Goal: Check status: Check status

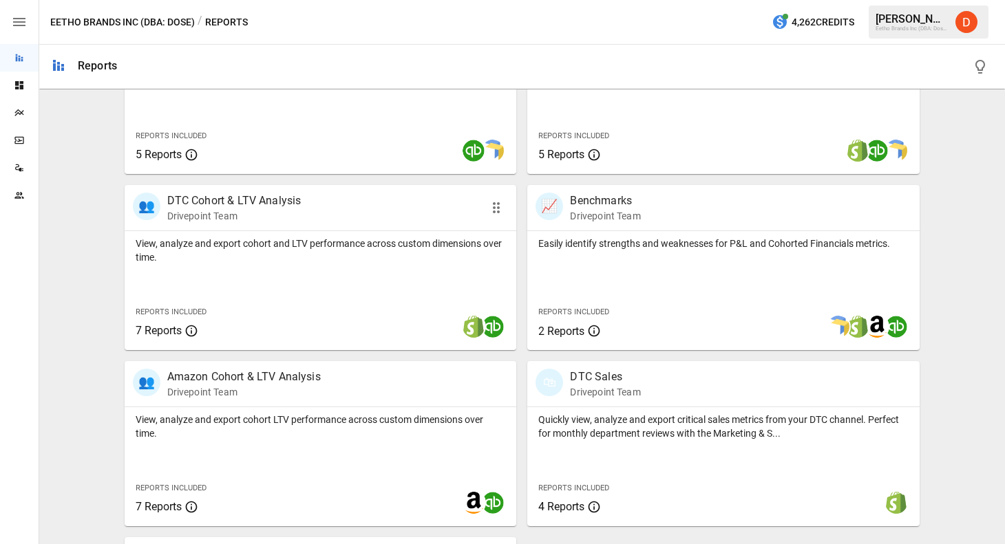
scroll to position [534, 0]
click at [242, 200] on p "DTC Cohort & LTV Analysis" at bounding box center [234, 201] width 134 height 17
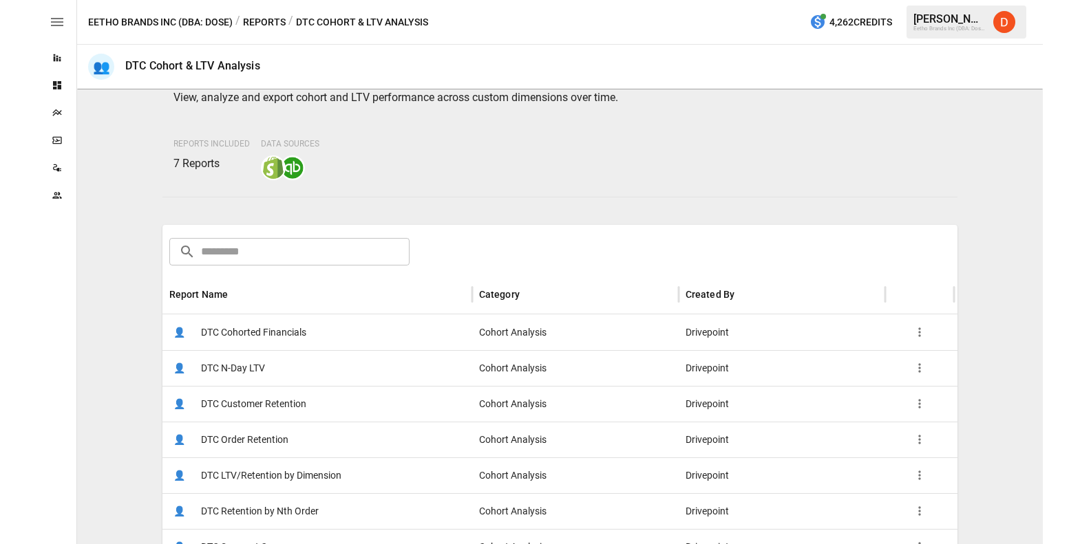
scroll to position [87, 0]
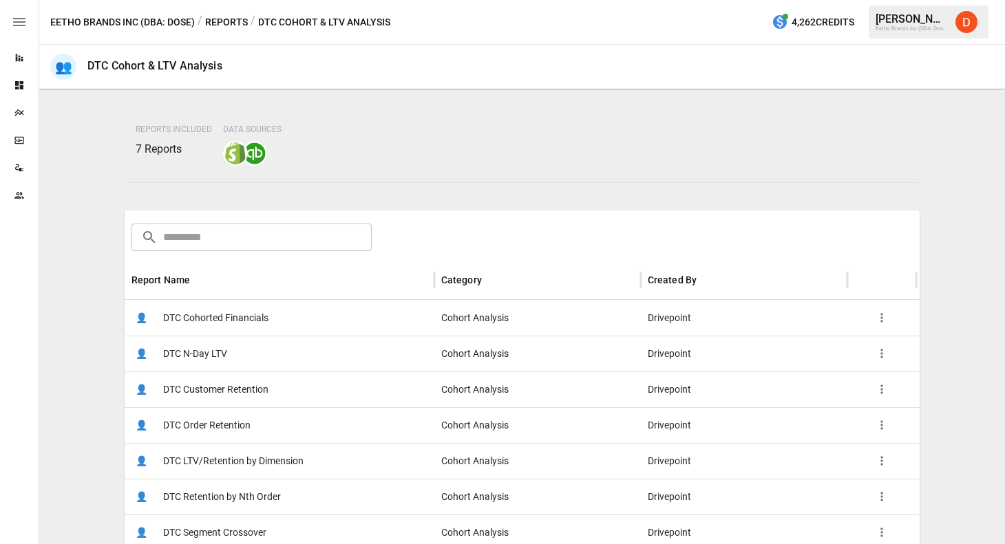
click at [214, 391] on span "DTC Customer Retention" at bounding box center [215, 389] width 105 height 35
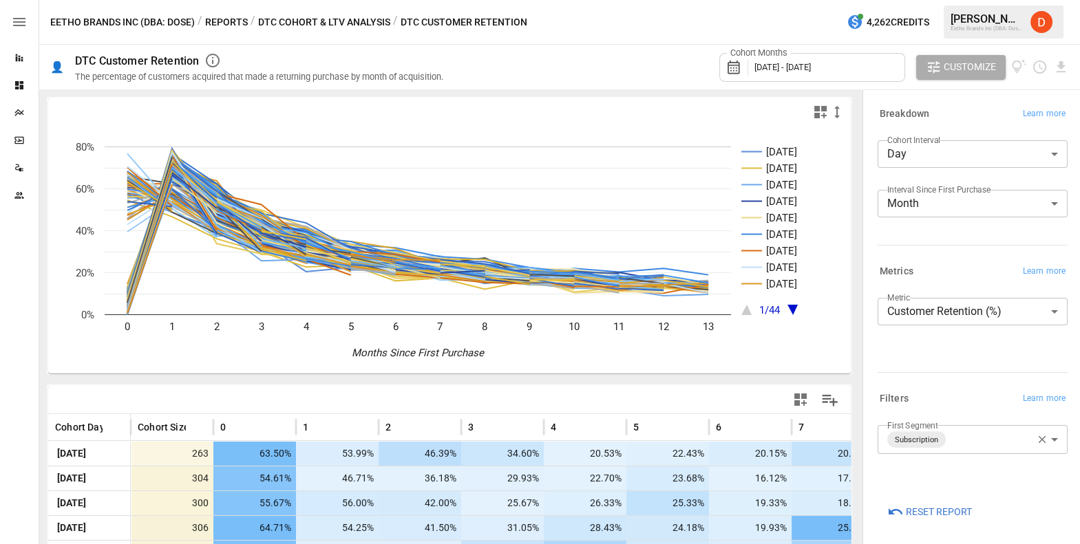
click at [811, 63] on span "[DATE] - [DATE]" at bounding box center [782, 67] width 56 height 10
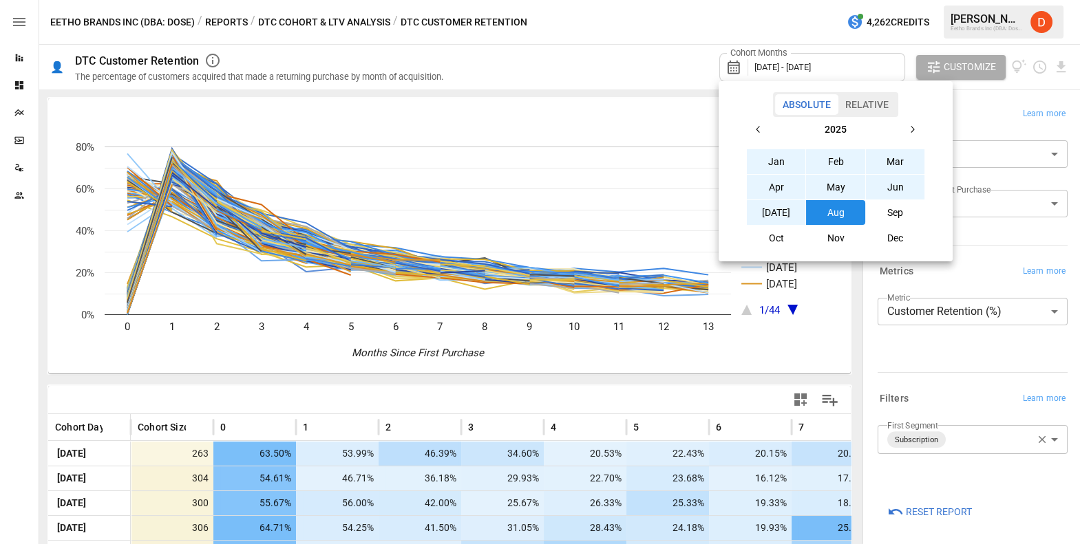
click at [761, 121] on button "button" at bounding box center [758, 129] width 25 height 25
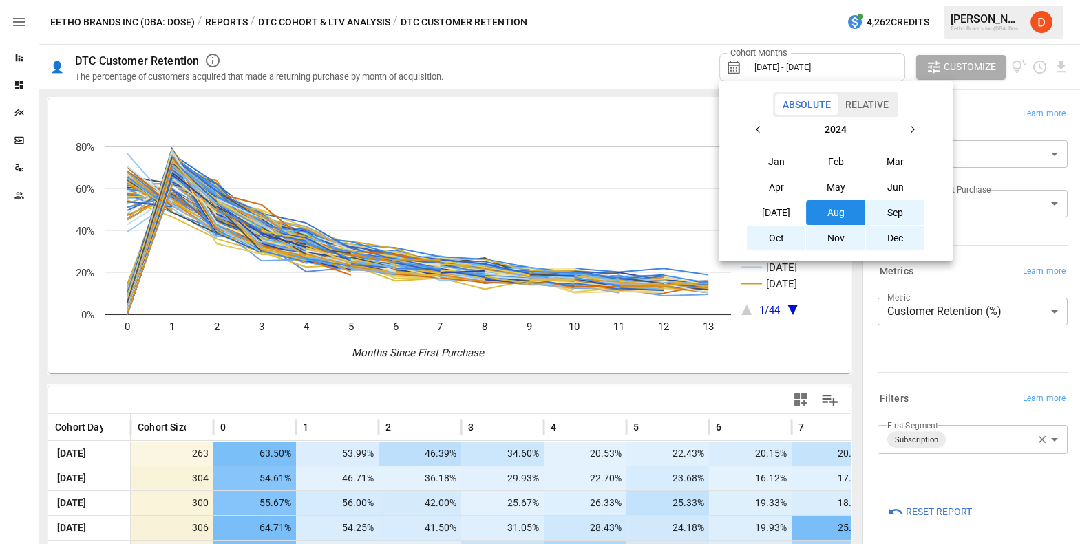
click at [836, 209] on button "Aug" at bounding box center [835, 212] width 59 height 25
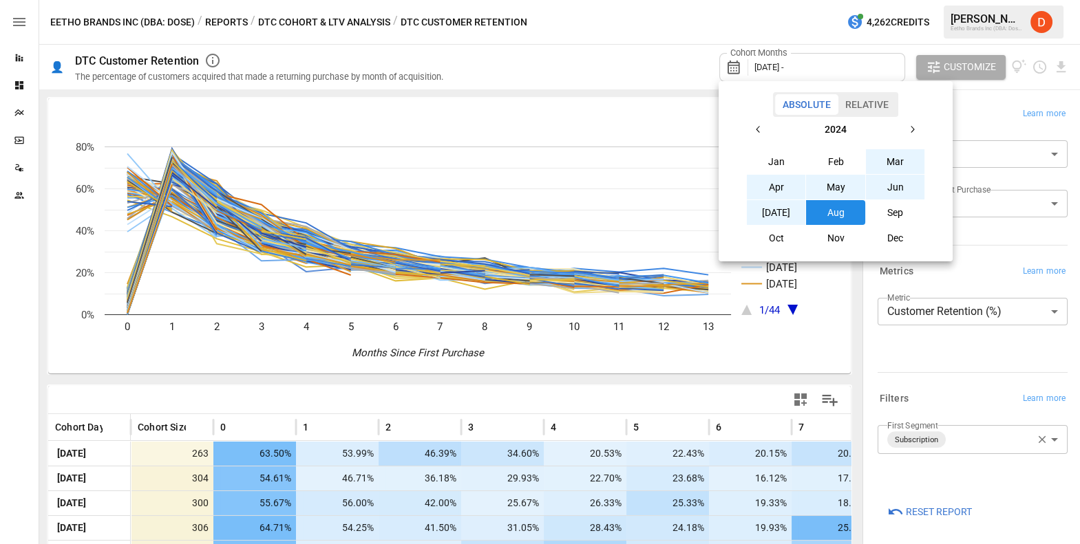
click at [910, 127] on icon "button" at bounding box center [912, 129] width 11 height 11
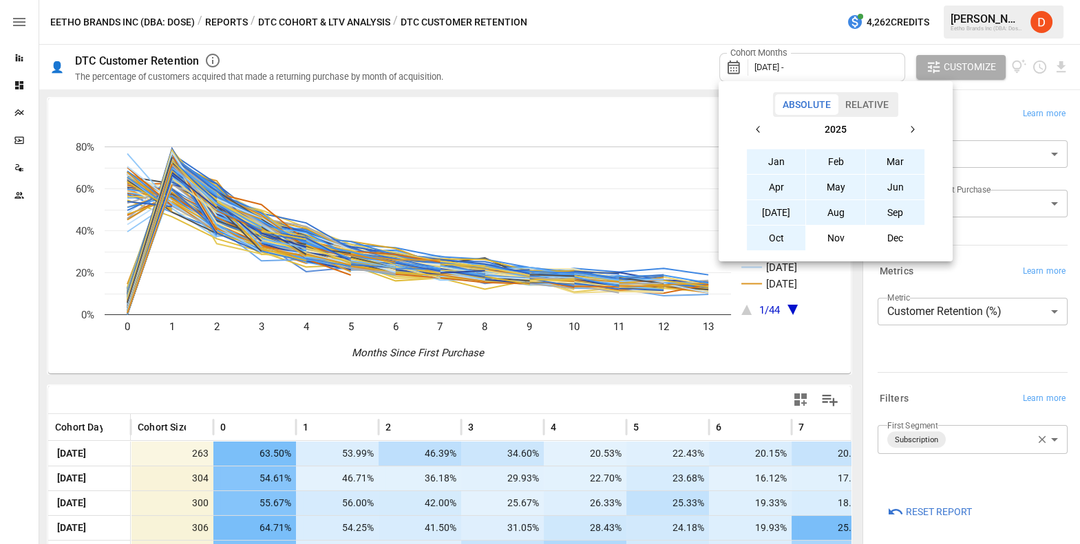
click at [783, 234] on button "Oct" at bounding box center [776, 238] width 59 height 25
click at [639, 55] on div at bounding box center [540, 272] width 1080 height 544
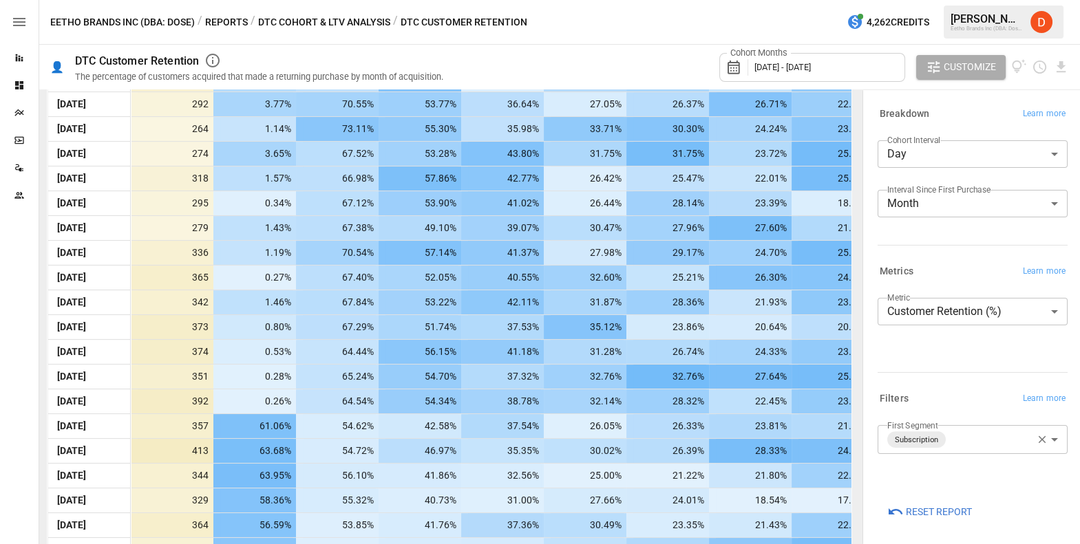
scroll to position [982, 0]
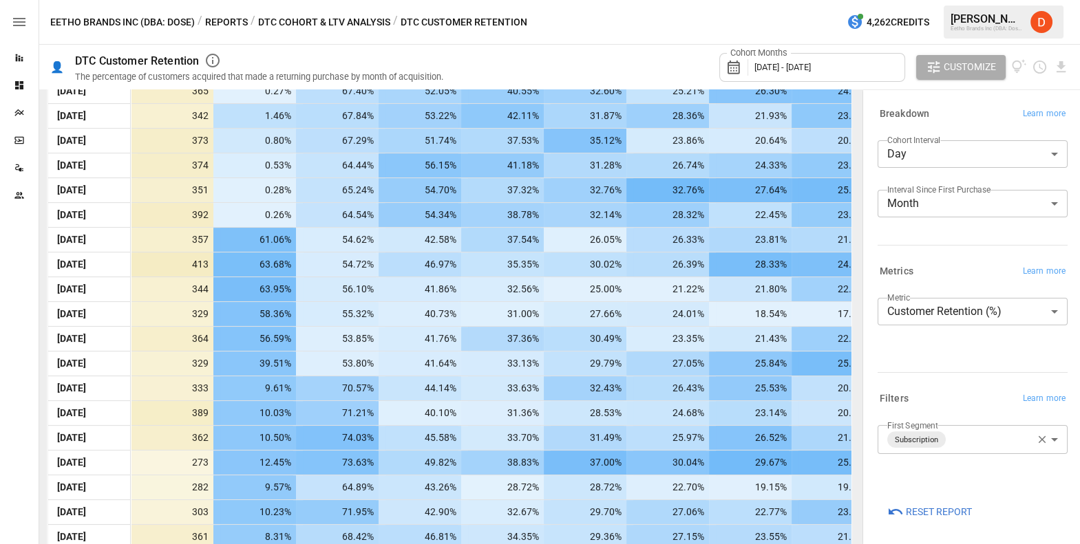
click at [965, 0] on body "Reports Dashboards Plans SmartModel ™ Data Sources Team Eetho Brands Inc (DBA: …" at bounding box center [540, 0] width 1080 height 0
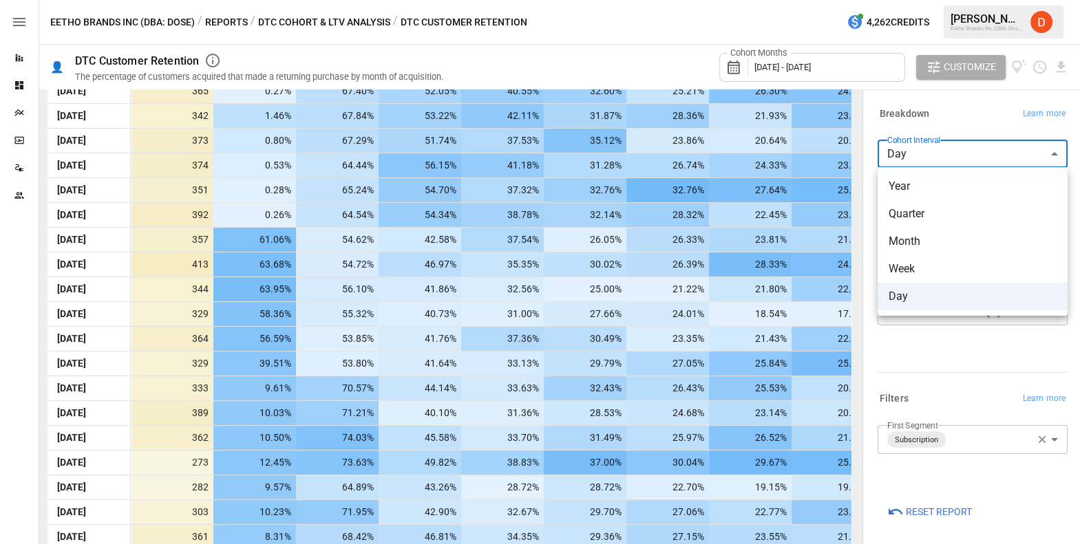
click at [921, 237] on span "Month" at bounding box center [973, 241] width 168 height 17
type input "*****"
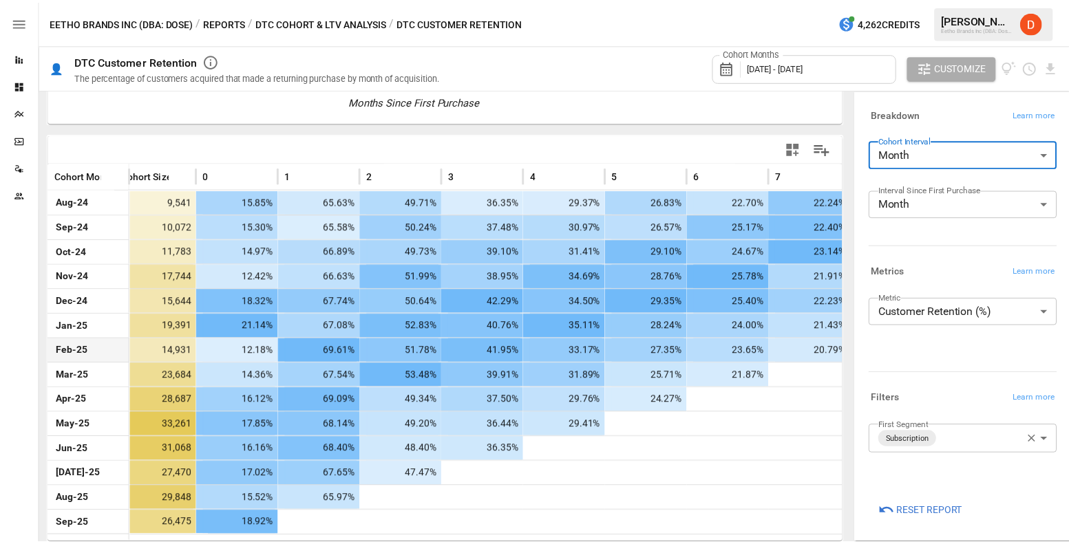
scroll to position [0, 19]
